Goal: Transaction & Acquisition: Purchase product/service

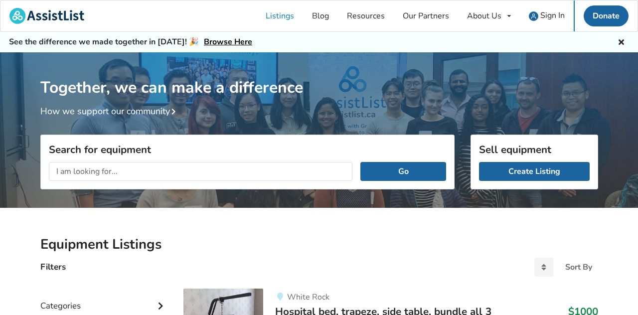
type input "m"
type input "mobility scooter"
click at [360, 162] on button "Go" at bounding box center [402, 171] width 85 height 19
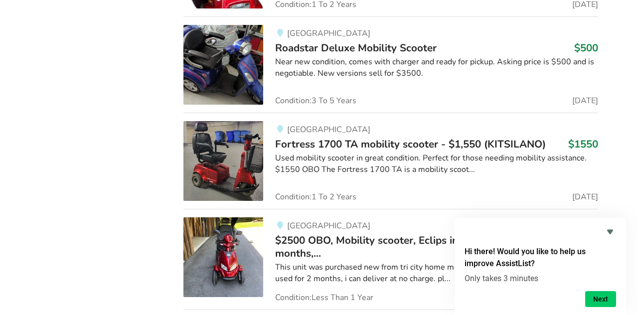
scroll to position [1502, 0]
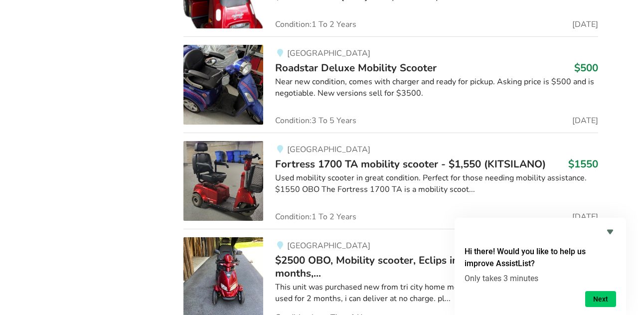
click at [214, 125] on img at bounding box center [223, 85] width 80 height 80
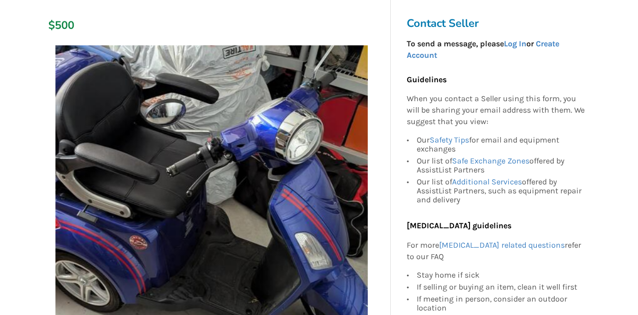
scroll to position [159, 0]
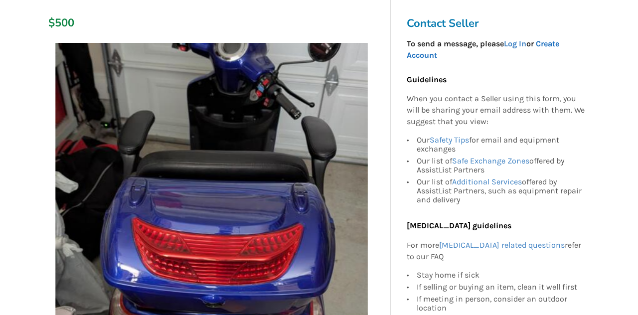
click at [554, 44] on link "Create Account" at bounding box center [483, 49] width 152 height 21
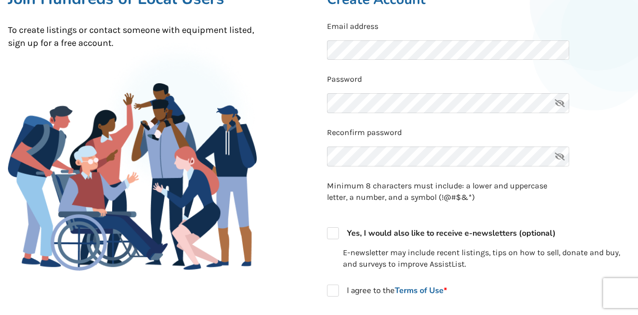
scroll to position [80, 0]
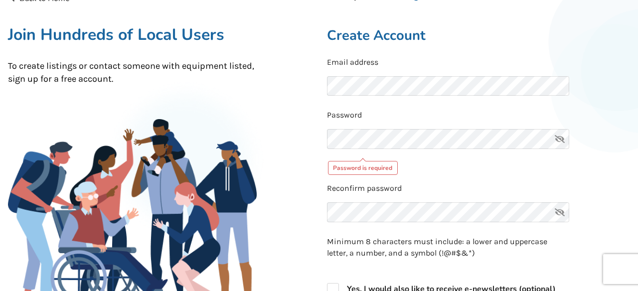
click at [140, 0] on html "Listings Blog Resources Our Partners About Us About AssistList Our Story Our Te…" at bounding box center [319, 65] width 638 height 291
click at [559, 142] on icon at bounding box center [560, 139] width 20 height 20
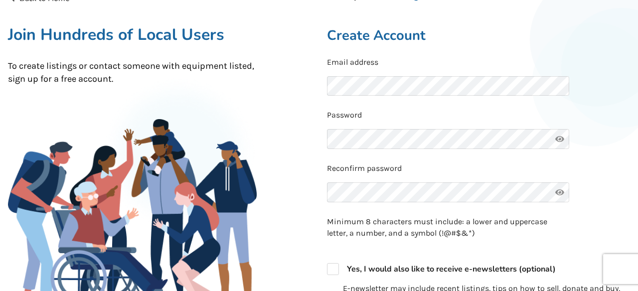
click at [583, 198] on div "Reconfirm password" at bounding box center [478, 185] width 303 height 45
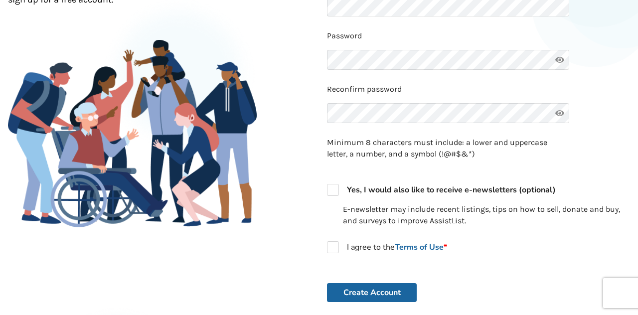
scroll to position [159, 0]
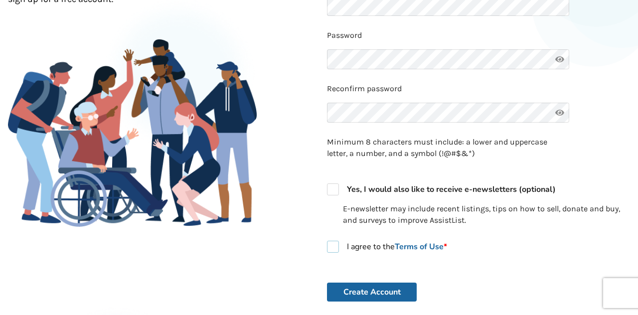
click at [331, 251] on label "I agree to the Terms of Use *" at bounding box center [387, 247] width 120 height 12
checkbox input "true"
click at [375, 292] on button "Create Account" at bounding box center [372, 292] width 90 height 19
click at [373, 291] on button "Create Account" at bounding box center [372, 292] width 90 height 19
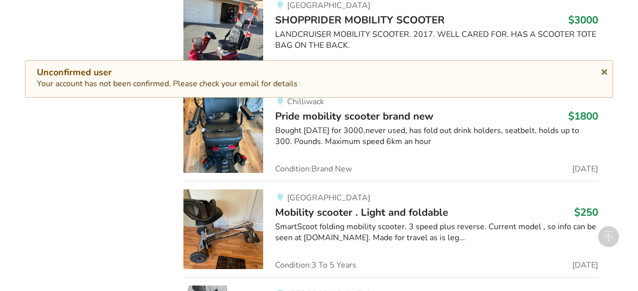
scroll to position [1502, 0]
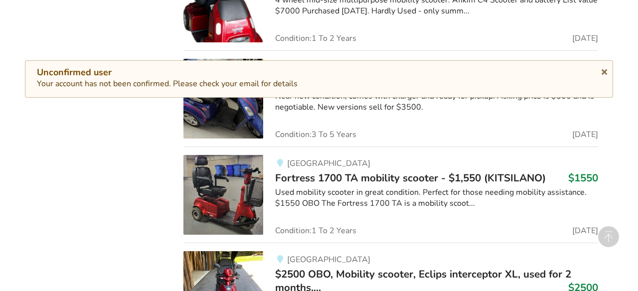
click at [211, 139] on img at bounding box center [223, 99] width 80 height 80
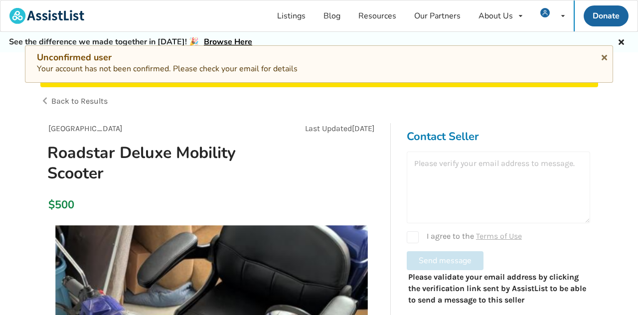
click at [491, 160] on div at bounding box center [498, 187] width 183 height 72
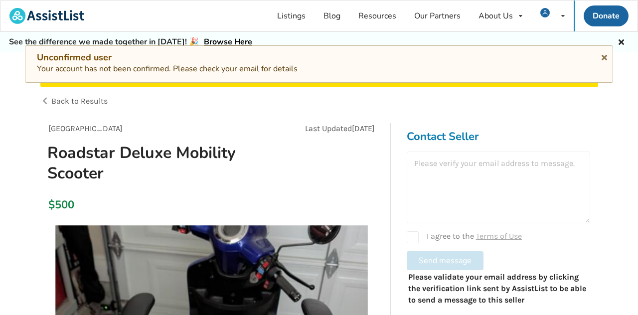
click at [450, 166] on div at bounding box center [498, 187] width 183 height 72
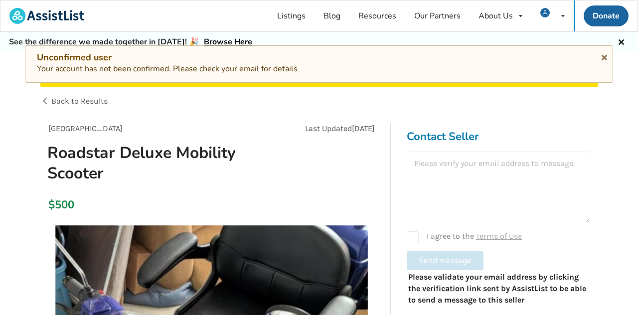
click at [567, 127] on div "Contact Seller I agree to the Terms of Use Send message Please validate your em…" at bounding box center [498, 219] width 199 height 192
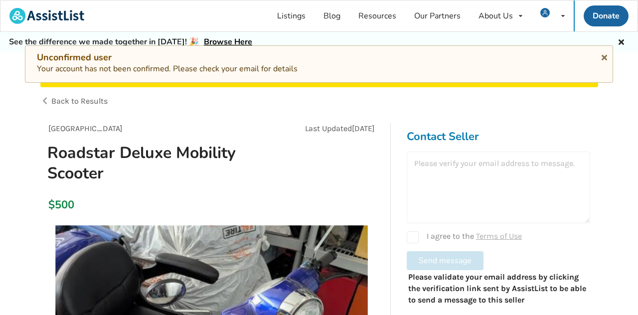
click at [414, 242] on div "I agree to the Terms of Use" at bounding box center [498, 237] width 183 height 12
checkbox input "true"
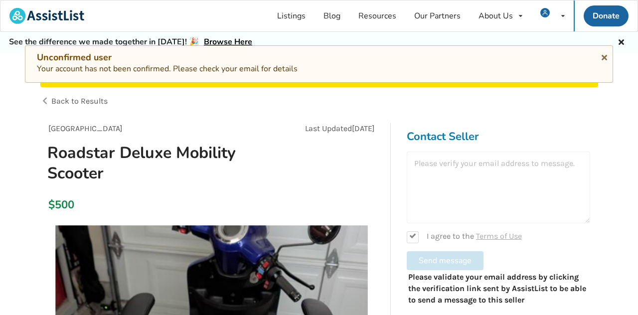
click at [450, 175] on div at bounding box center [498, 187] width 183 height 72
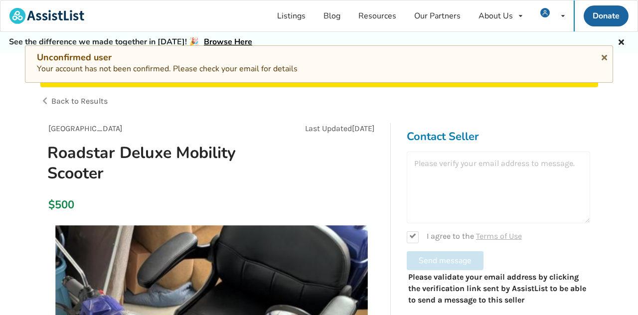
click at [431, 159] on div at bounding box center [498, 187] width 183 height 72
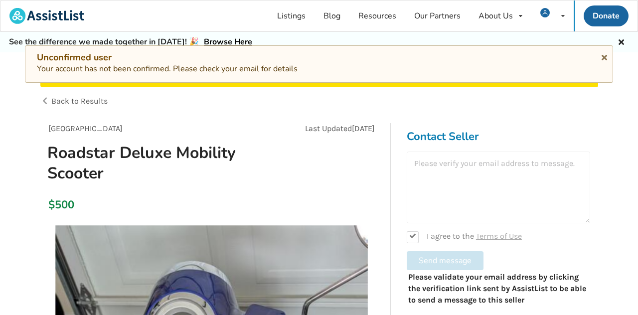
click at [462, 169] on div at bounding box center [498, 187] width 183 height 72
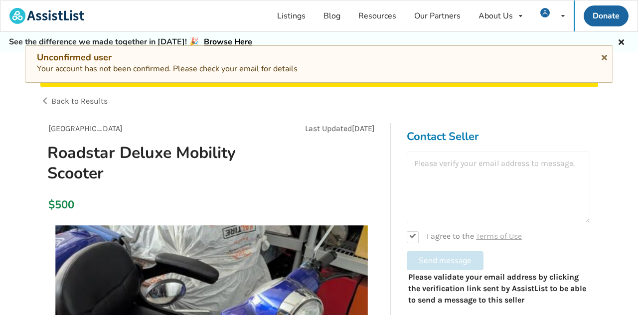
click at [462, 169] on div at bounding box center [498, 187] width 183 height 72
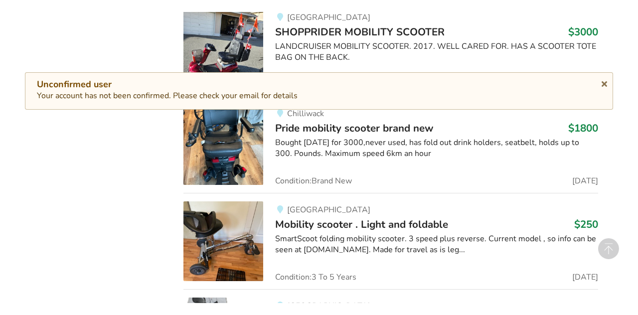
scroll to position [1502, 0]
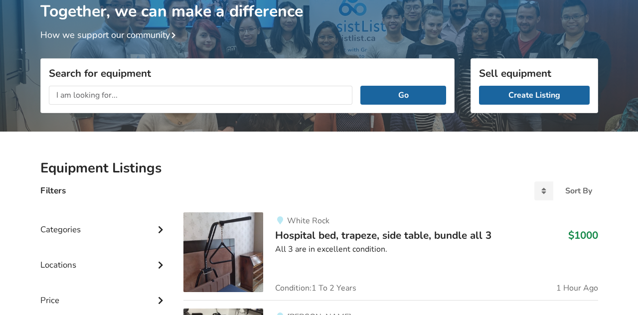
scroll to position [76, 0]
type input "mobility scooter"
click at [360, 86] on button "Go" at bounding box center [402, 95] width 85 height 19
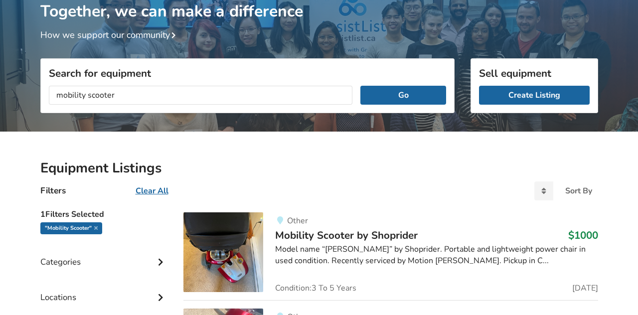
click at [235, 0] on html "Welcome! You have successfully confirmed your account. You may make a listing n…" at bounding box center [319, 81] width 638 height 315
click at [112, 0] on html "Welcome! You have successfully confirmed your account. You may make a listing n…" at bounding box center [319, 81] width 638 height 315
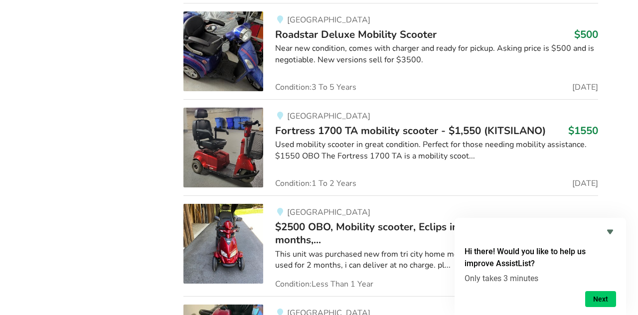
scroll to position [1535, 0]
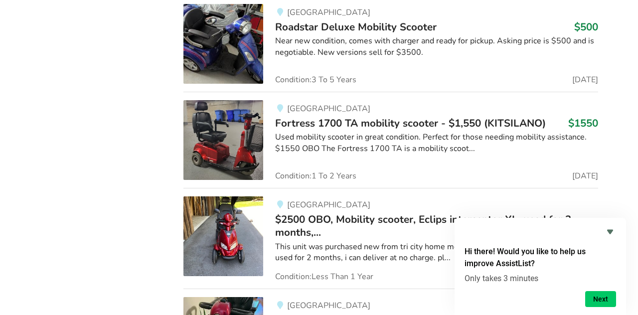
click at [218, 84] on img at bounding box center [223, 44] width 80 height 80
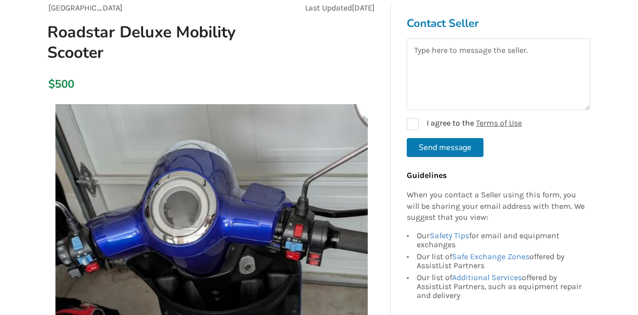
scroll to position [100, 0]
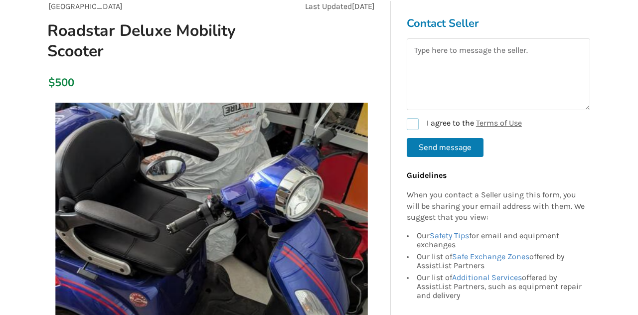
click at [413, 121] on label "I agree to the Terms of Use" at bounding box center [464, 124] width 115 height 12
checkbox input "true"
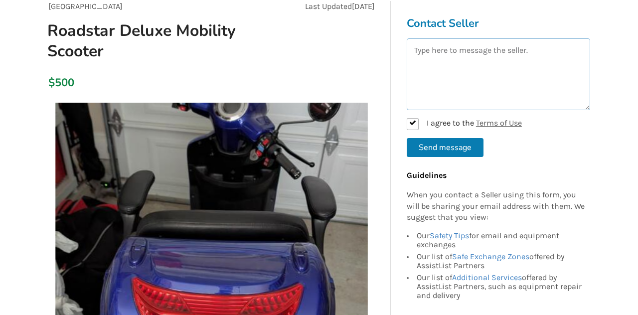
click at [447, 48] on textarea at bounding box center [498, 74] width 183 height 72
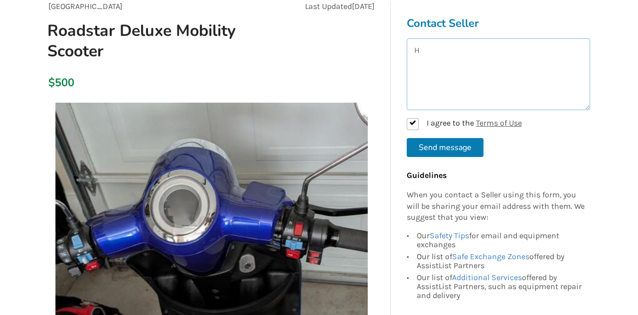
click at [447, 47] on textarea "H" at bounding box center [498, 74] width 183 height 72
click at [446, 60] on textarea "Hey there,I'd like to make you an offer for your scooter." at bounding box center [498, 74] width 183 height 72
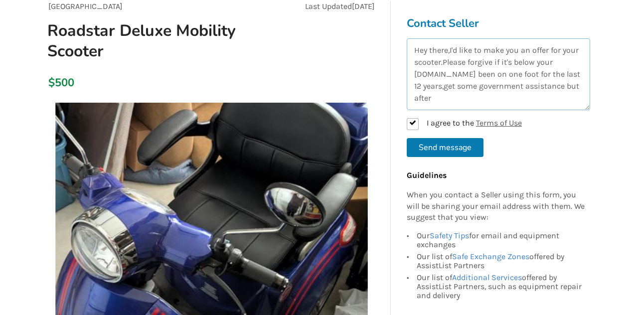
type textarea "Hey there,I'd like to make you an offer for your scooter.Please forgive if it's…"
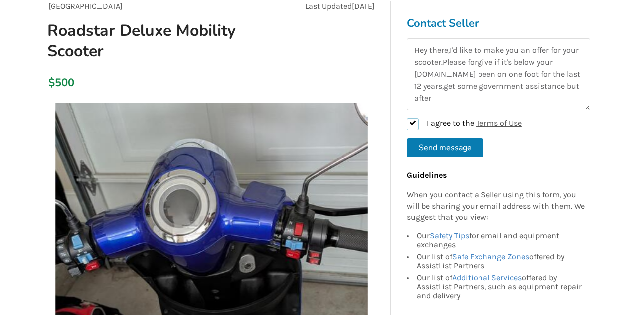
click at [407, 118] on input "checkbox" at bounding box center [413, 124] width 12 height 12
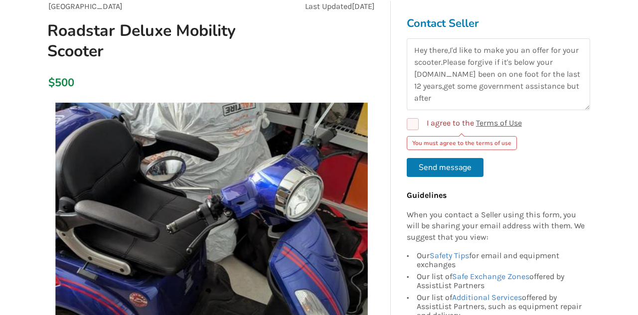
click at [407, 118] on input "checkbox" at bounding box center [413, 124] width 12 height 12
checkbox input "true"
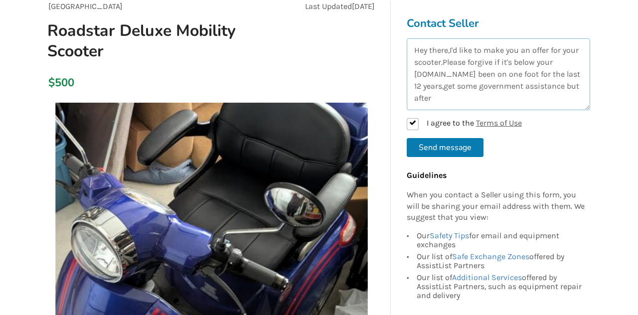
click at [445, 101] on textarea "Hey there,I'd like to make you an offer for your scooter.Please forgive if it's…" at bounding box center [498, 74] width 183 height 72
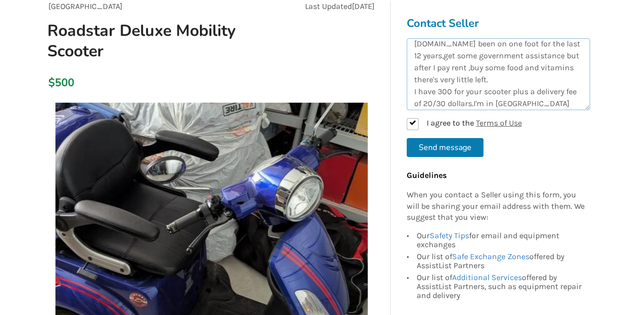
scroll to position [6, 0]
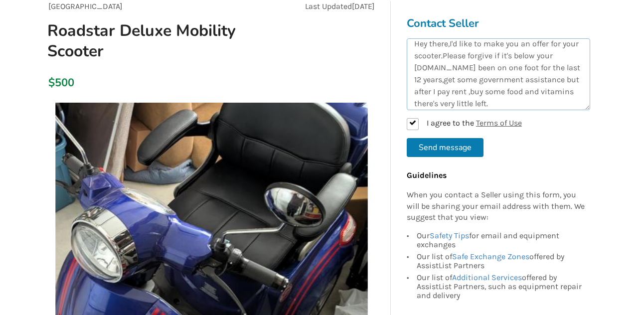
type textarea "Hey there,I'd like to make you an offer for your scooter.Please forgive if it's…"
click at [461, 151] on button "Send message" at bounding box center [445, 147] width 77 height 19
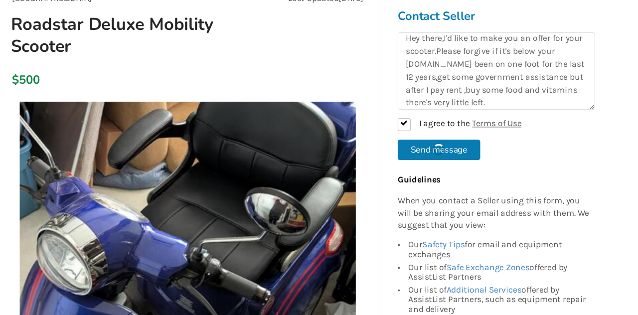
scroll to position [4, 0]
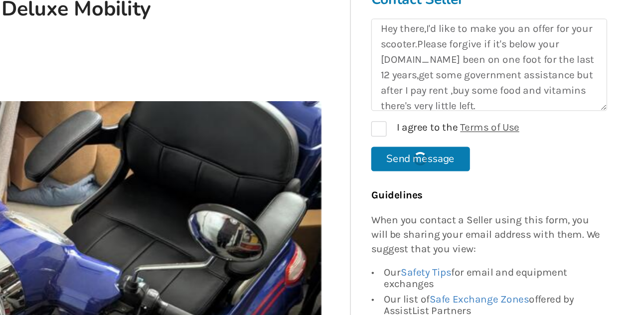
checkbox input "false"
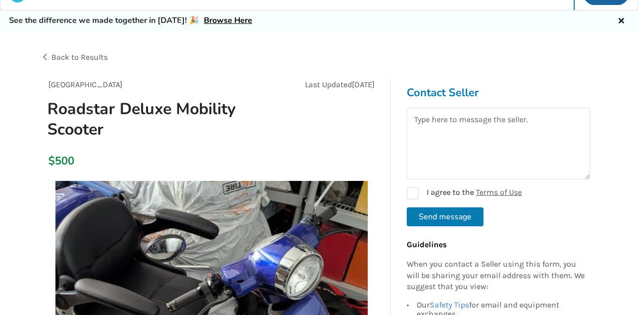
scroll to position [20, 0]
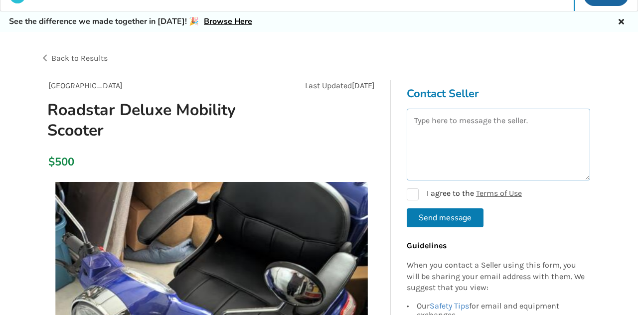
click at [474, 126] on textarea at bounding box center [498, 145] width 183 height 72
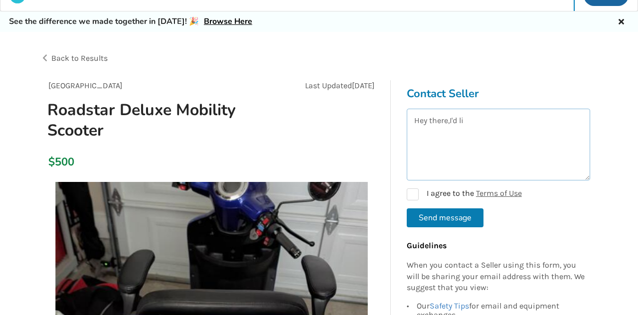
scroll to position [20, 0]
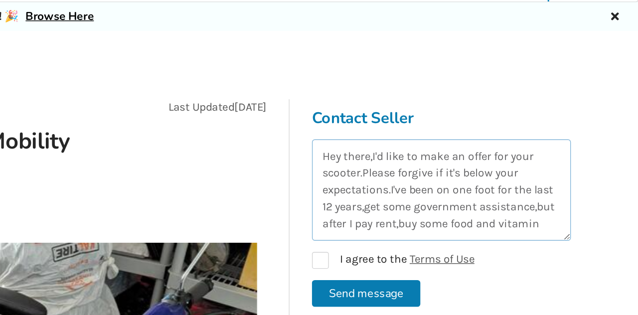
type textarea "Hey there,I'd like to make an offer for your scooter.Please forgive if it's bel…"
